Goal: Find specific page/section: Find specific page/section

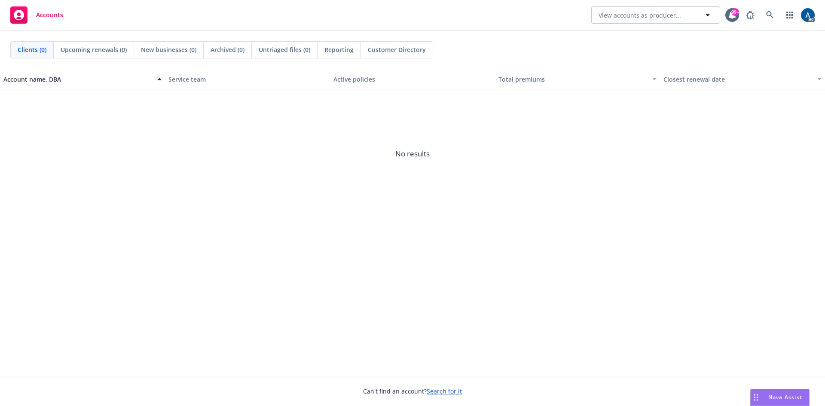
click at [385, 49] on span "Customer Directory" at bounding box center [397, 49] width 58 height 9
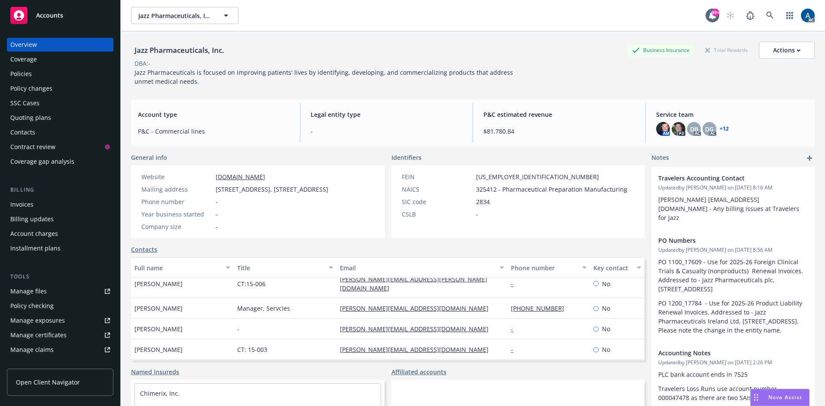
scroll to position [247, 0]
